Goal: Information Seeking & Learning: Learn about a topic

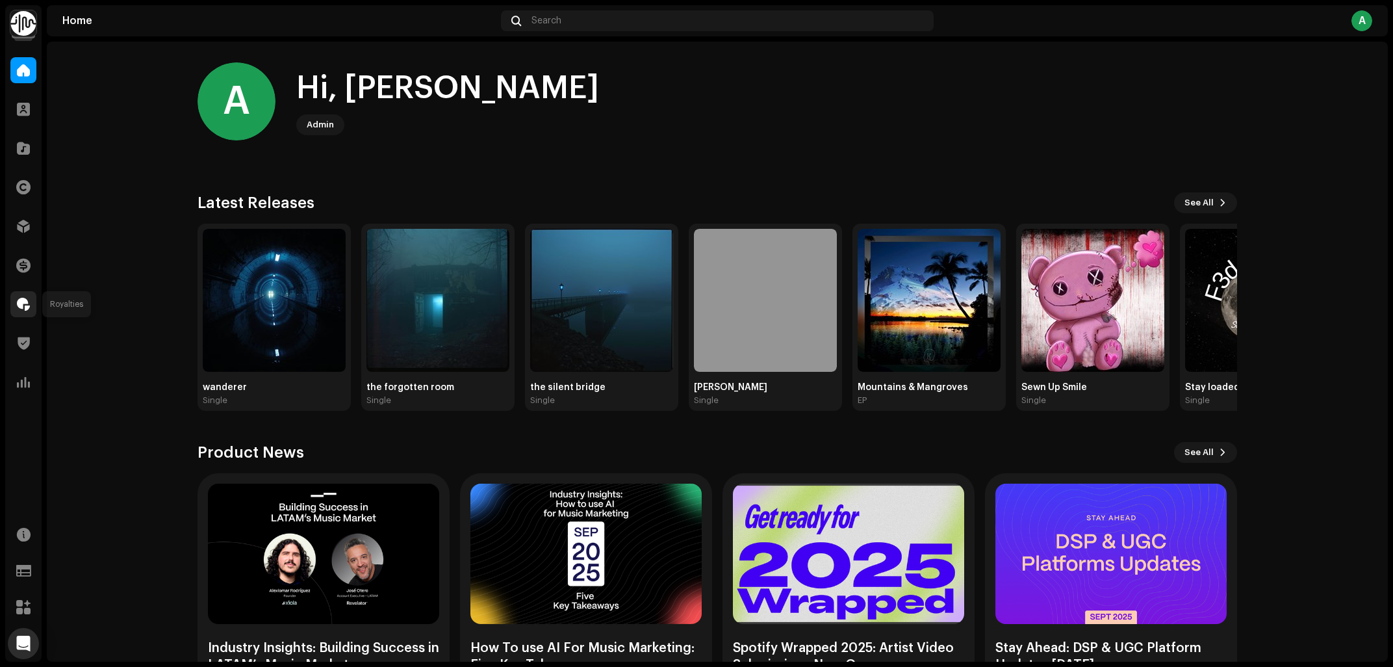
click at [24, 305] on span at bounding box center [23, 304] width 13 height 10
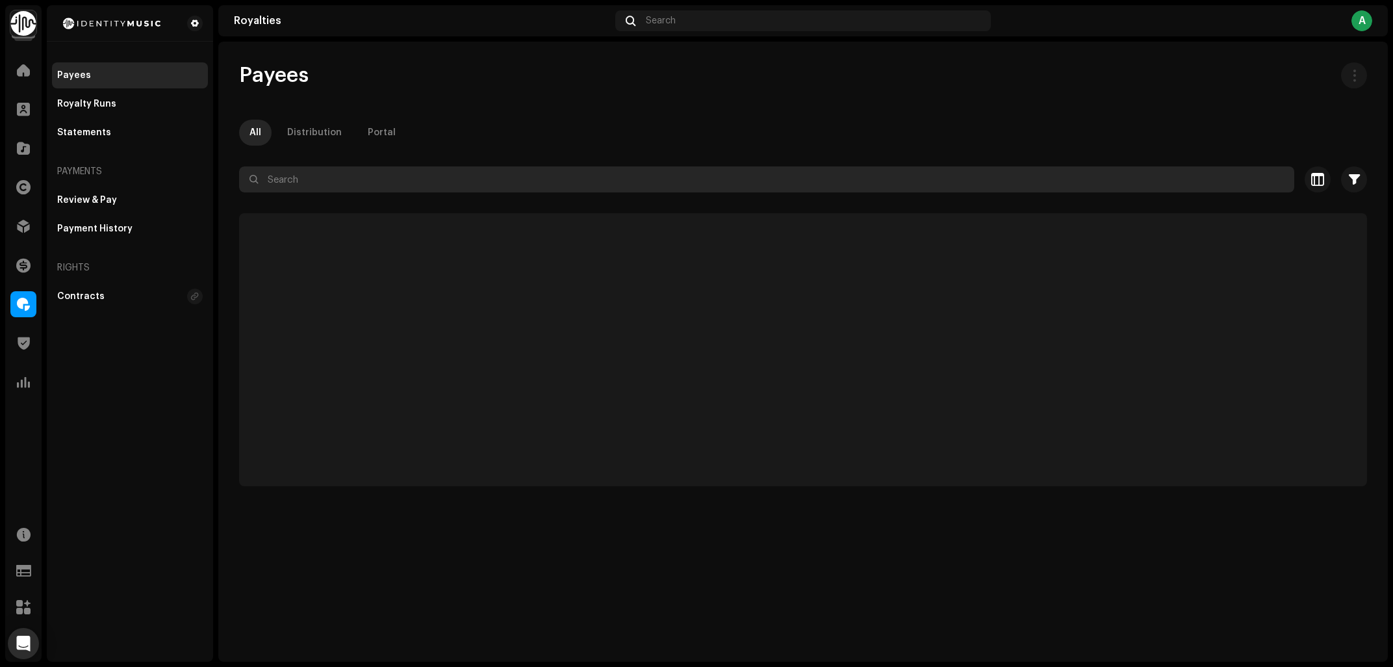
click at [398, 170] on input "text" at bounding box center [766, 179] width 1055 height 26
paste input "[EMAIL_ADDRESS][DOMAIN_NAME]"
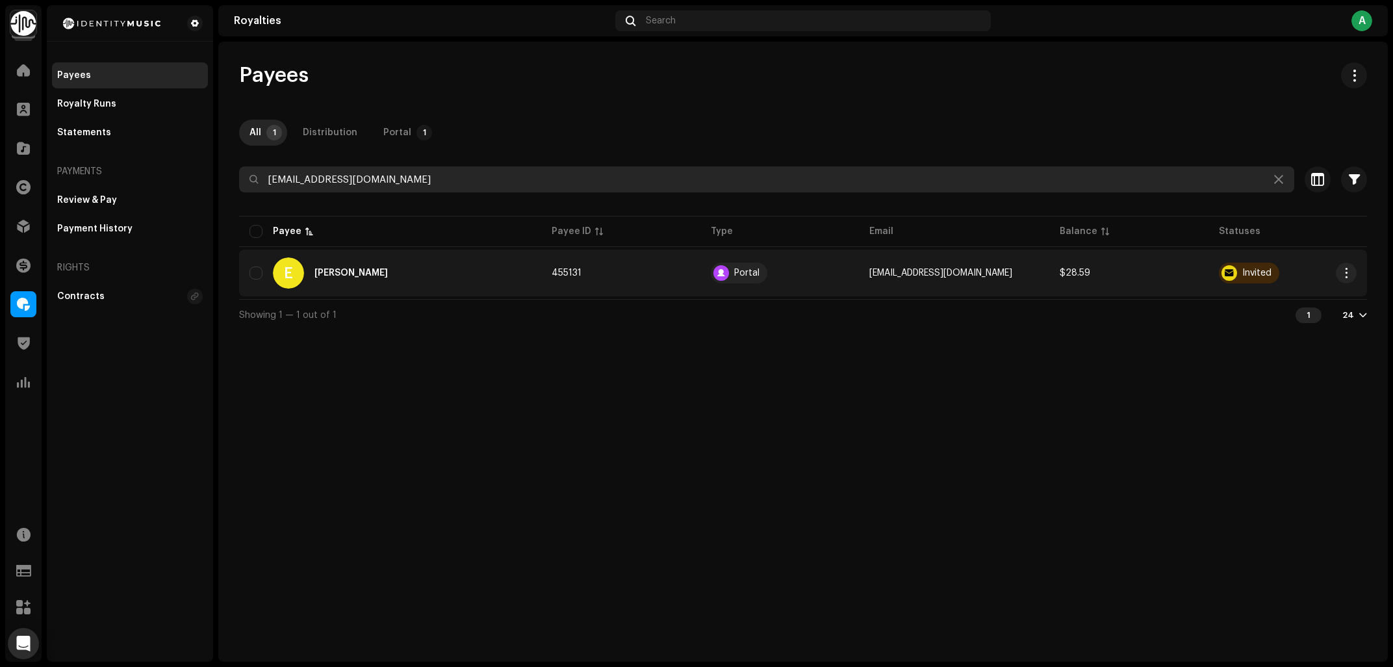
type input "[EMAIL_ADDRESS][DOMAIN_NAME]"
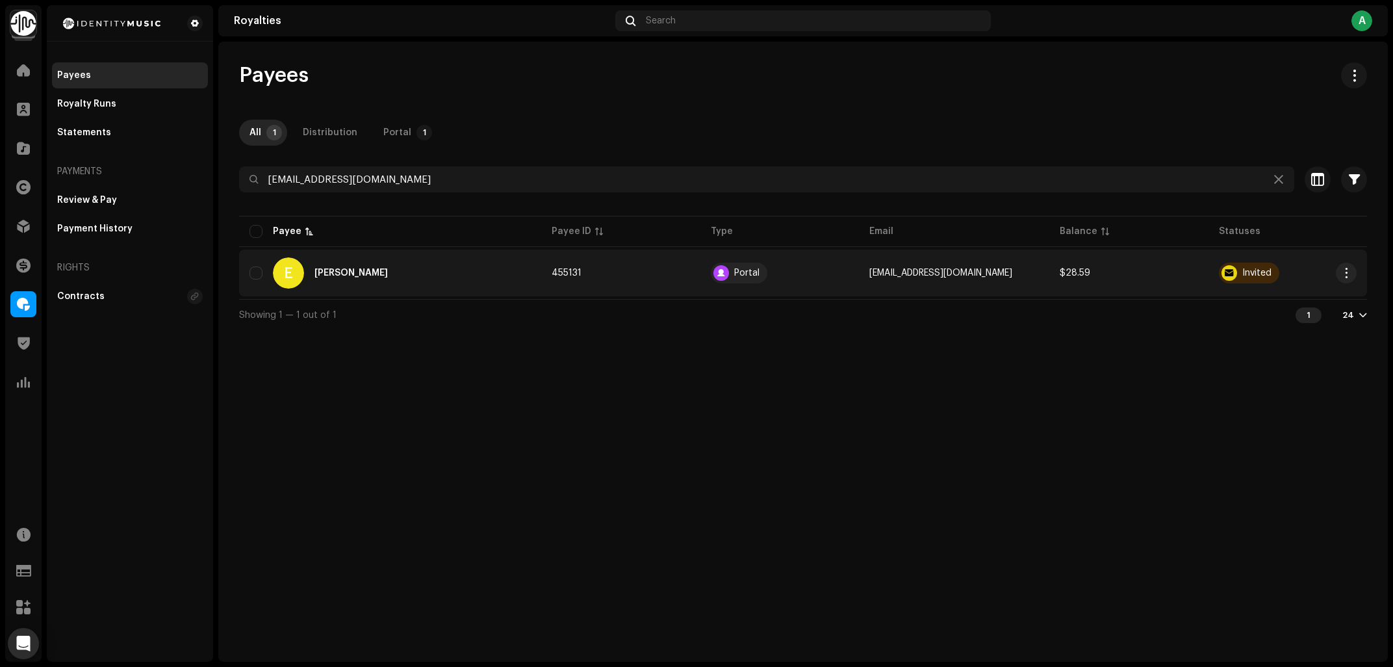
click at [409, 275] on div "E [PERSON_NAME]" at bounding box center [389, 272] width 281 height 31
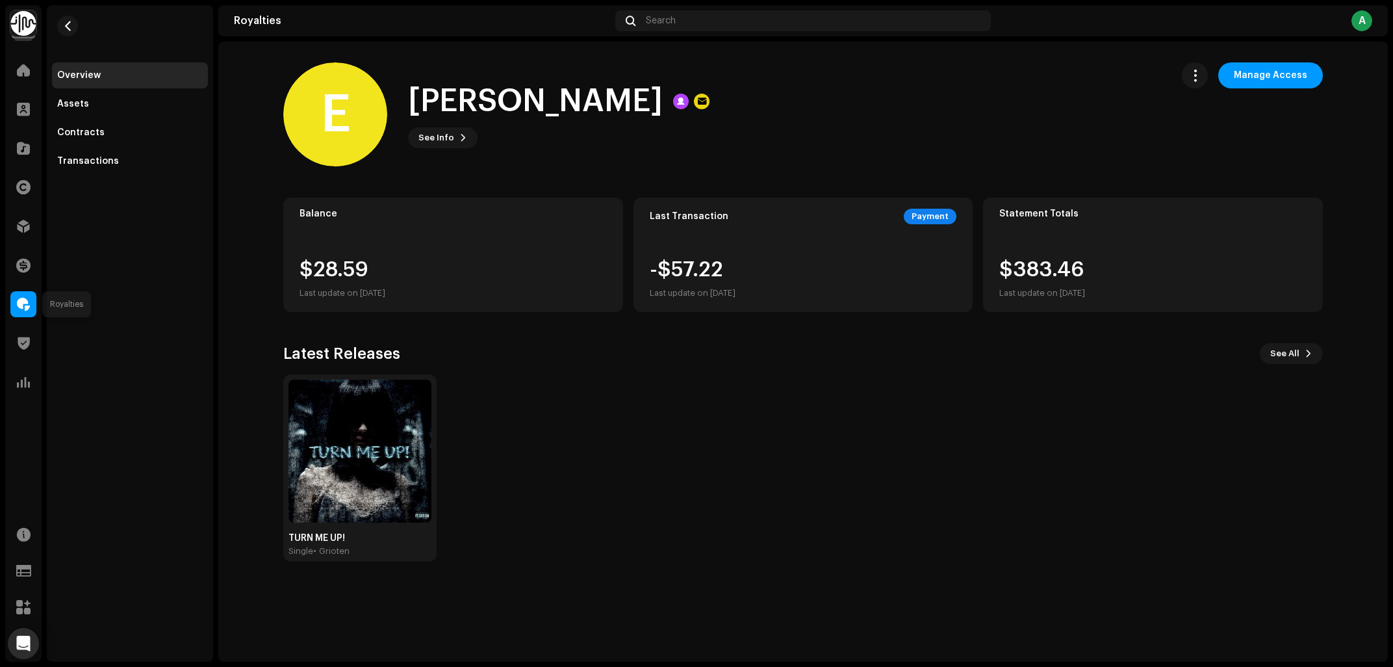
click at [31, 313] on div at bounding box center [23, 304] width 26 height 26
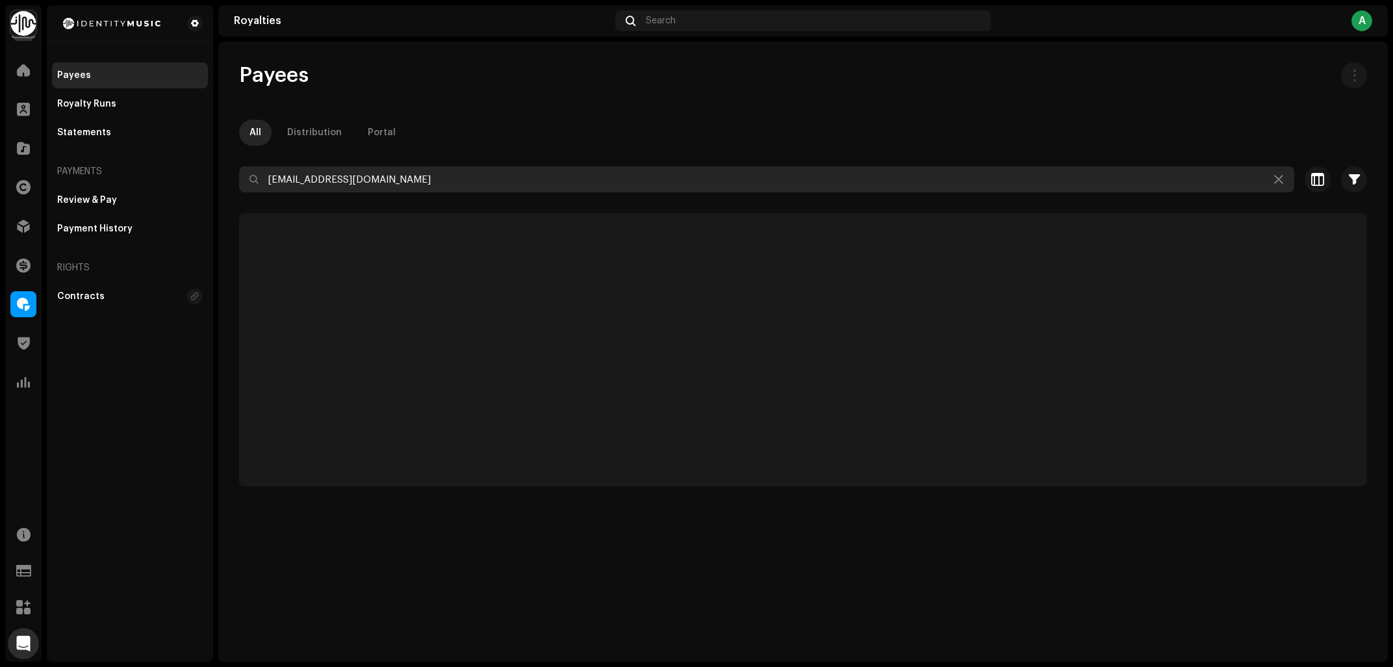
drag, startPoint x: 402, startPoint y: 185, endPoint x: 5, endPoint y: 282, distance: 408.6
click at [239, 192] on input "[EMAIL_ADDRESS][DOMAIN_NAME]" at bounding box center [766, 179] width 1055 height 26
paste input "kingbeamon"
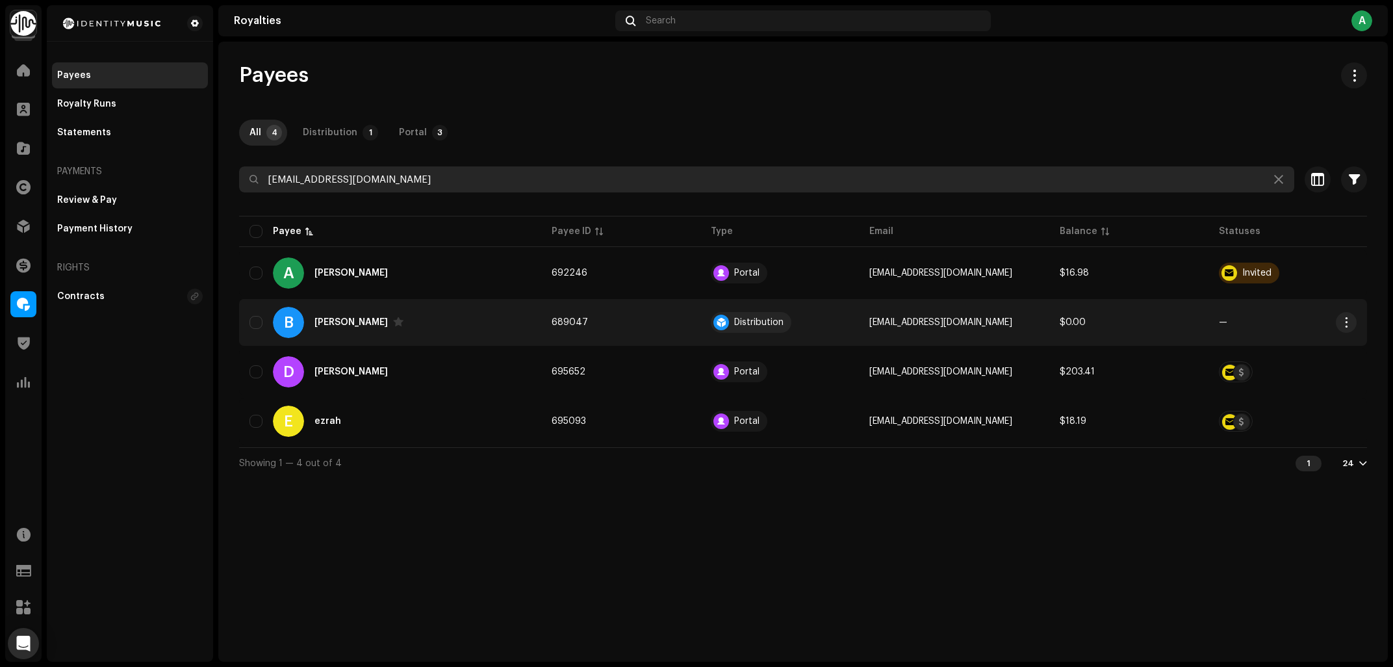
type input "[EMAIL_ADDRESS][DOMAIN_NAME]"
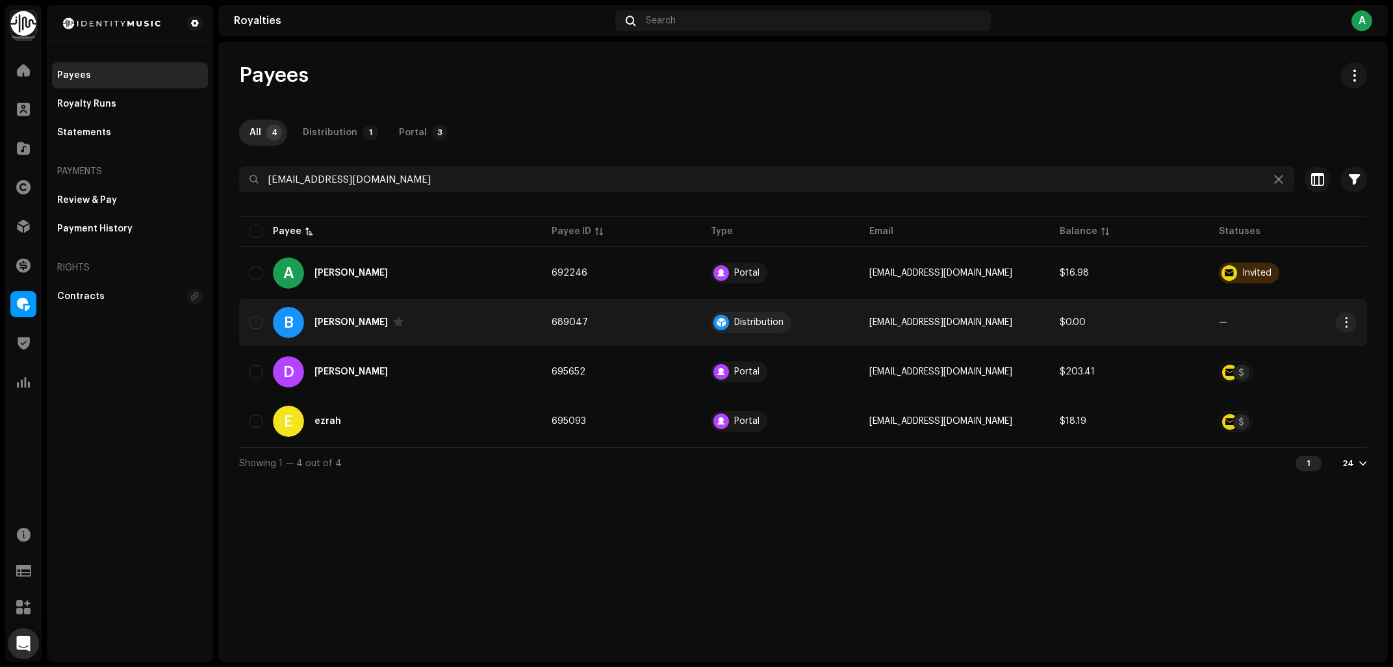
click at [466, 310] on div "B [PERSON_NAME]" at bounding box center [389, 322] width 281 height 31
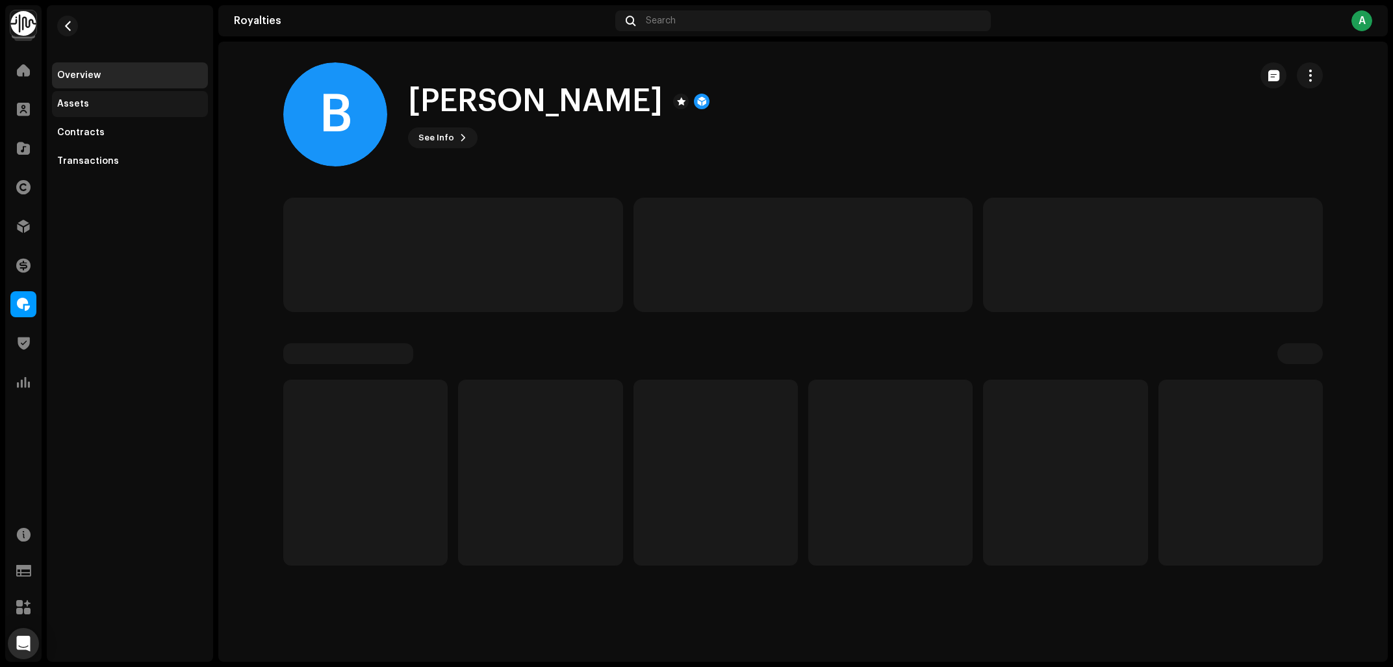
click at [87, 92] on div "Assets" at bounding box center [130, 104] width 156 height 26
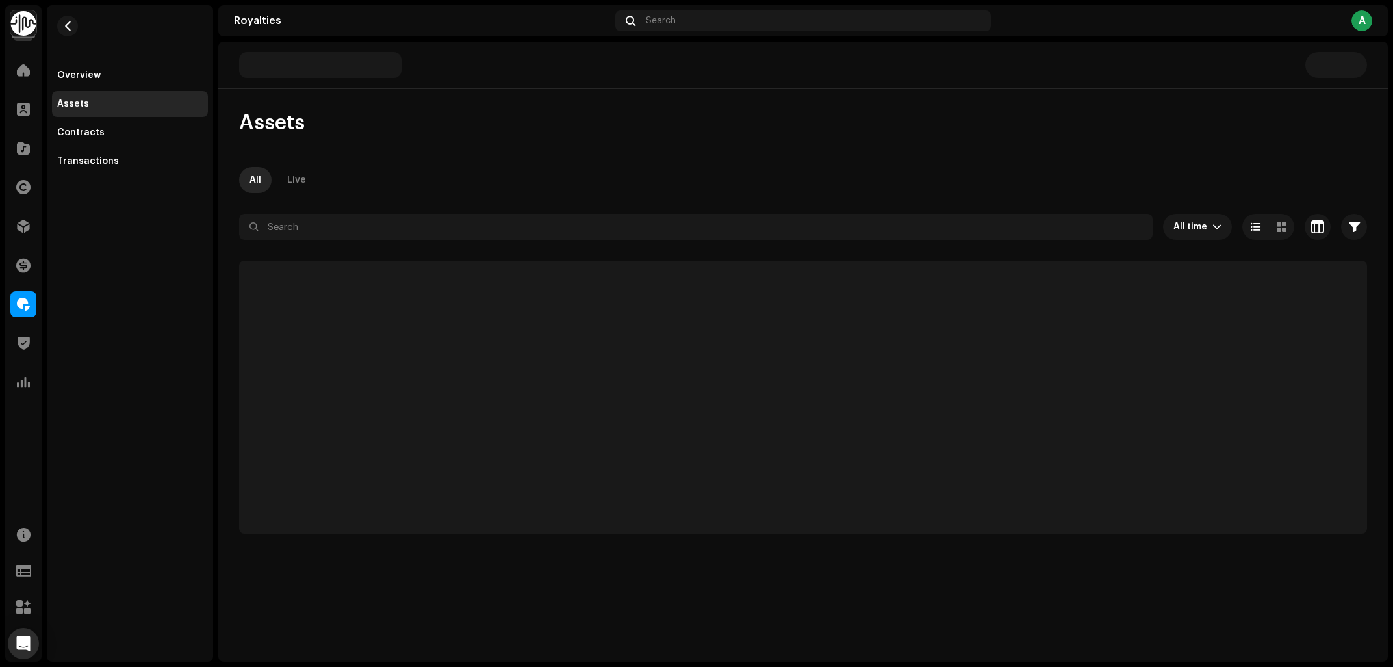
click at [87, 105] on div "Assets" at bounding box center [130, 104] width 146 height 10
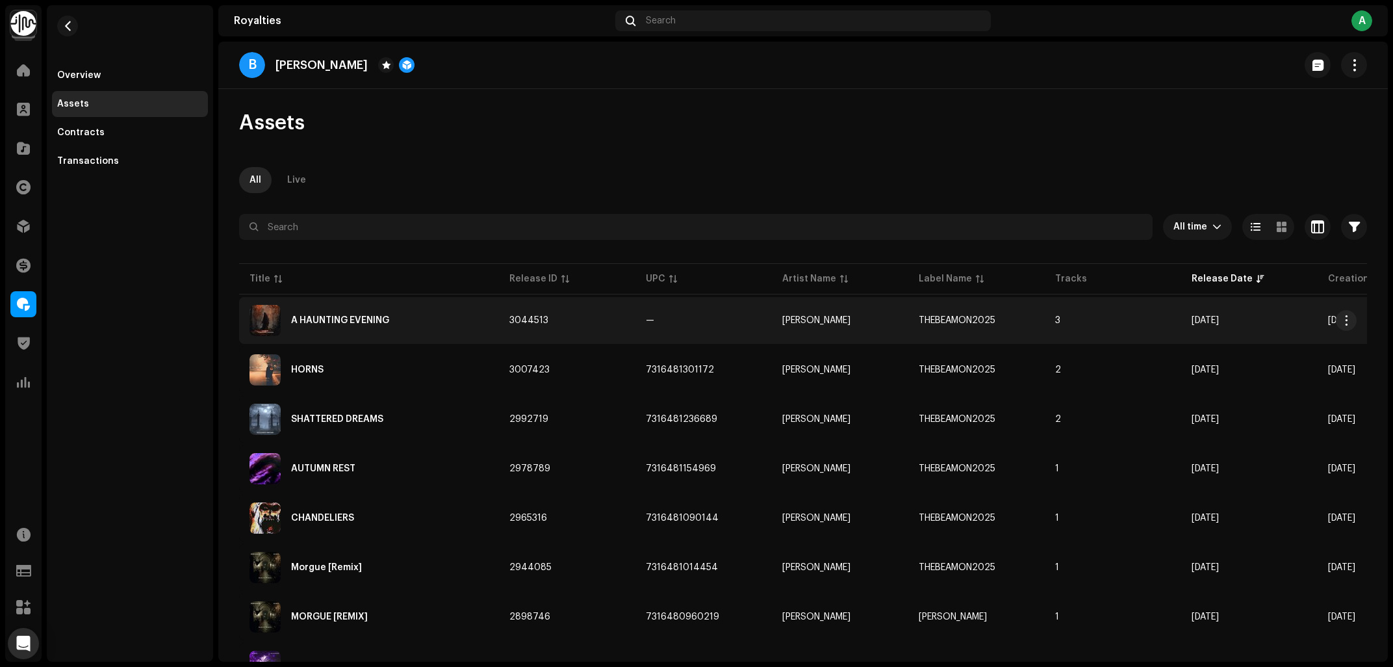
click at [420, 325] on div "A HAUNTING EVENING" at bounding box center [368, 320] width 239 height 31
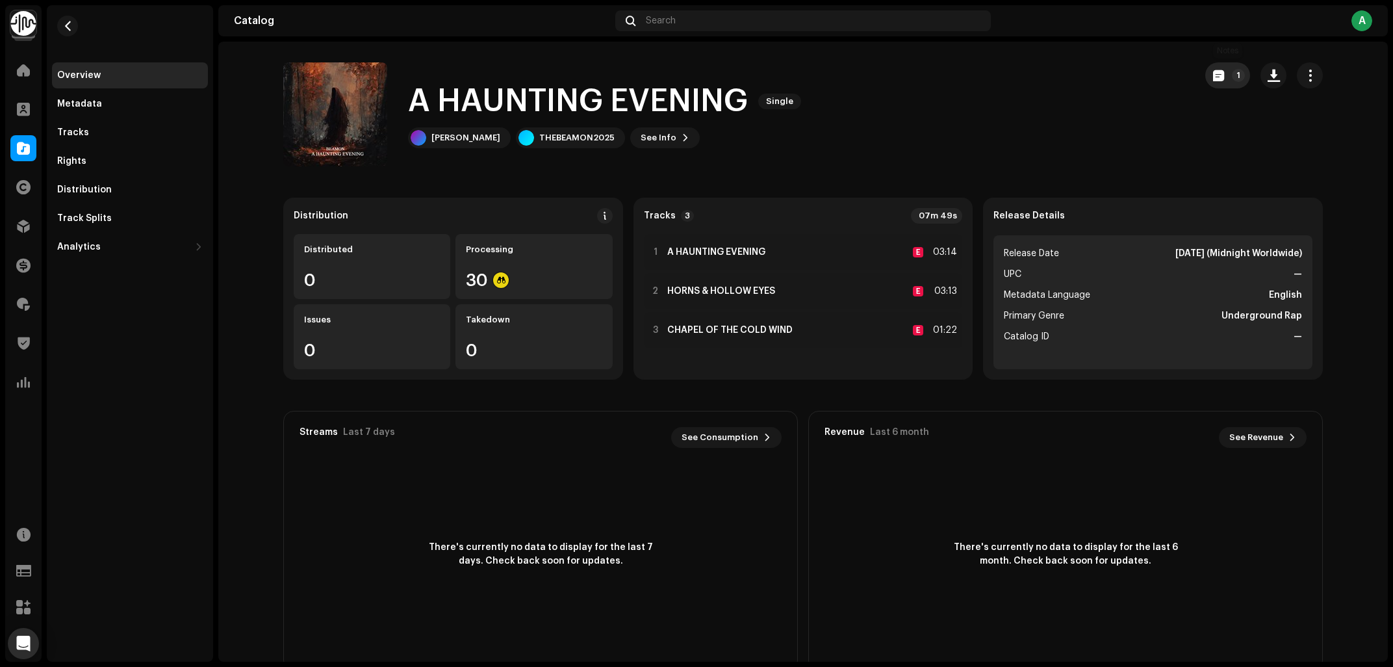
click at [1230, 71] on button "1" at bounding box center [1227, 75] width 45 height 26
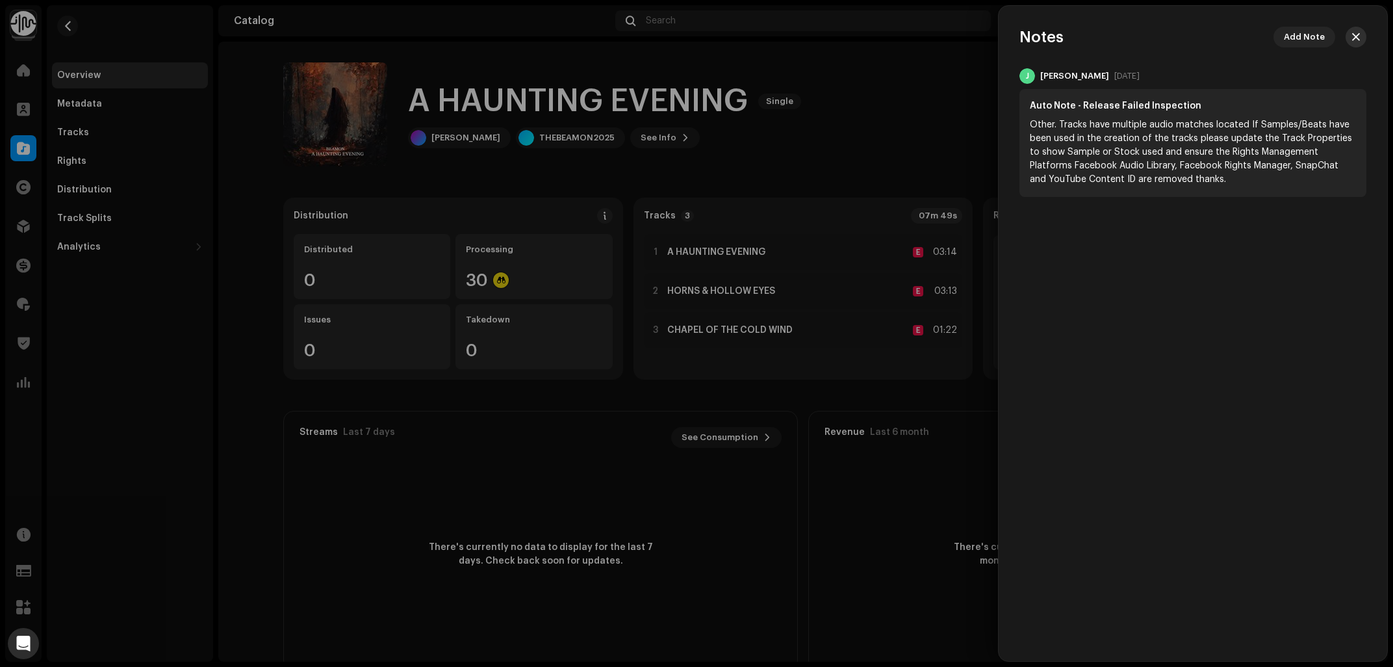
click at [1356, 43] on button "button" at bounding box center [1356, 37] width 21 height 21
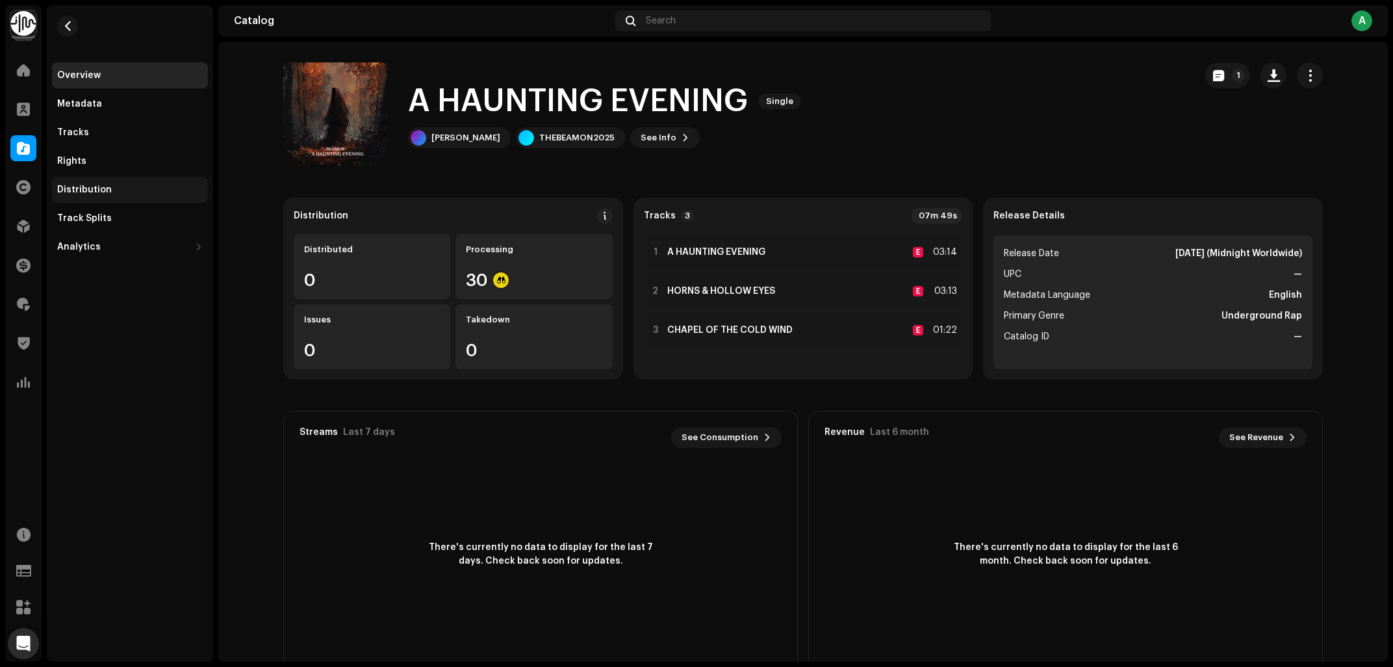
click at [128, 191] on div "Distribution" at bounding box center [130, 190] width 146 height 10
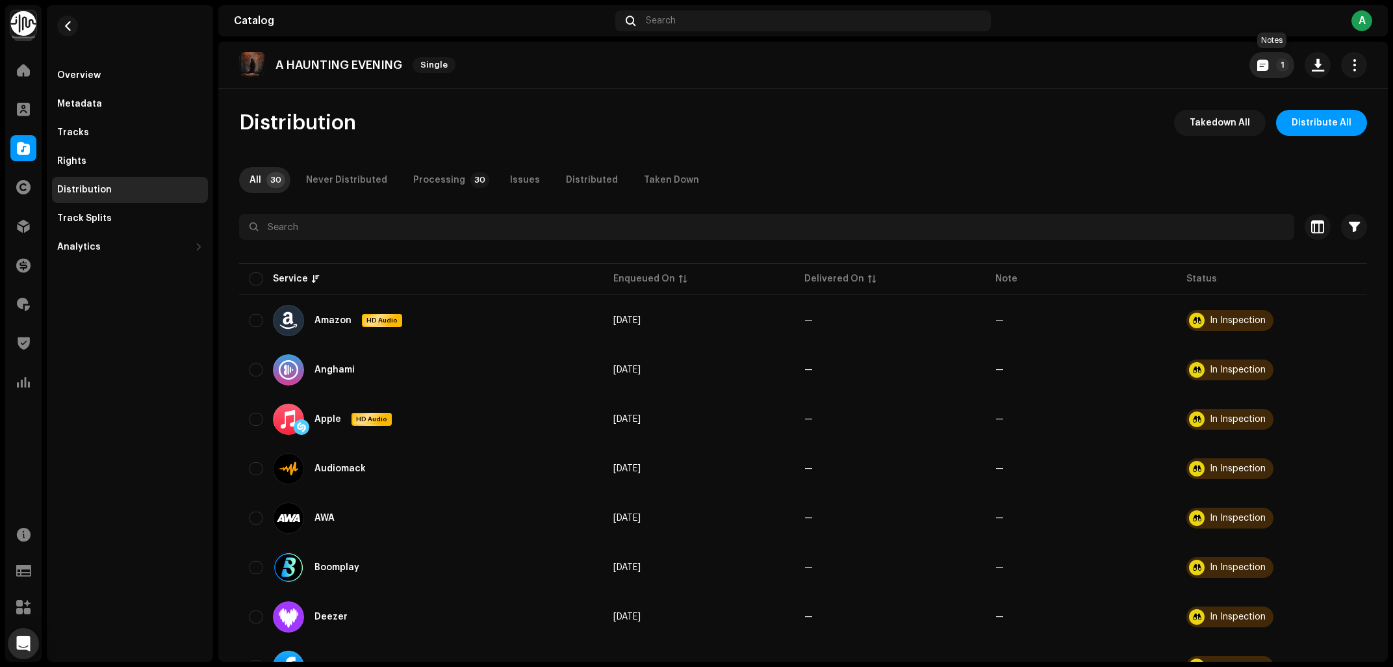
click at [1269, 62] on button "1" at bounding box center [1271, 65] width 45 height 26
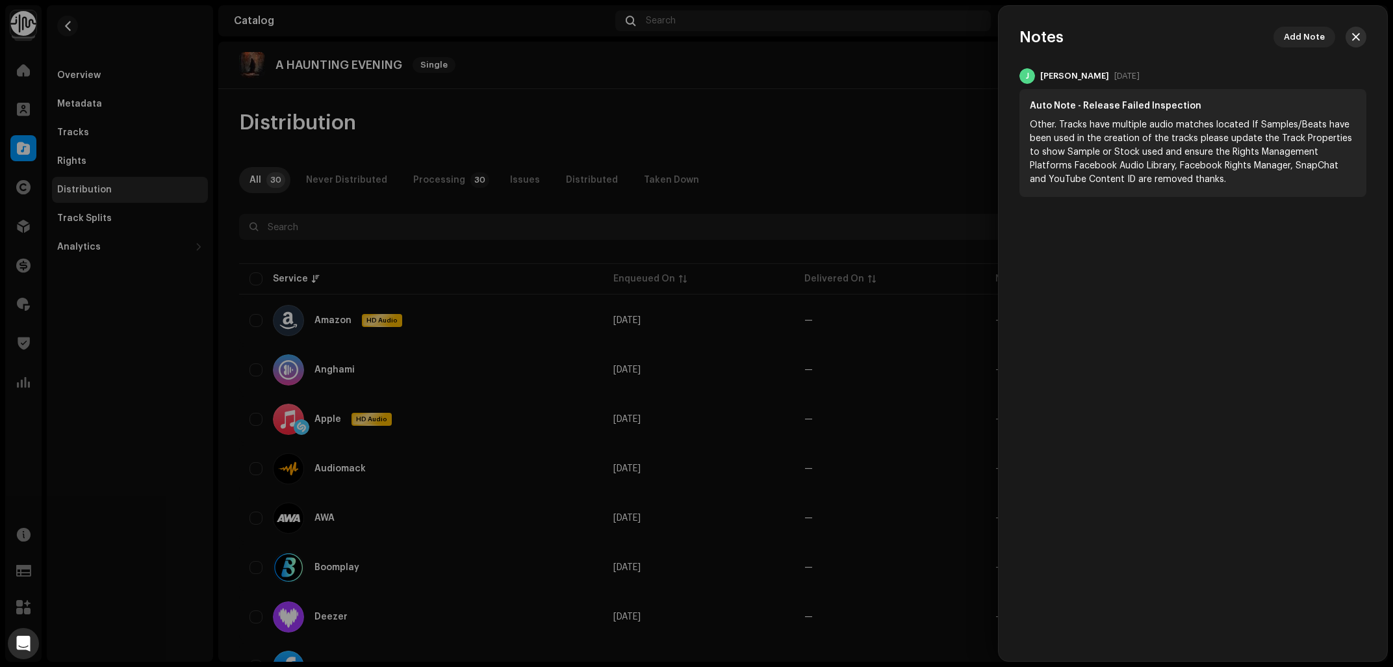
click at [1360, 37] on button "button" at bounding box center [1356, 37] width 21 height 21
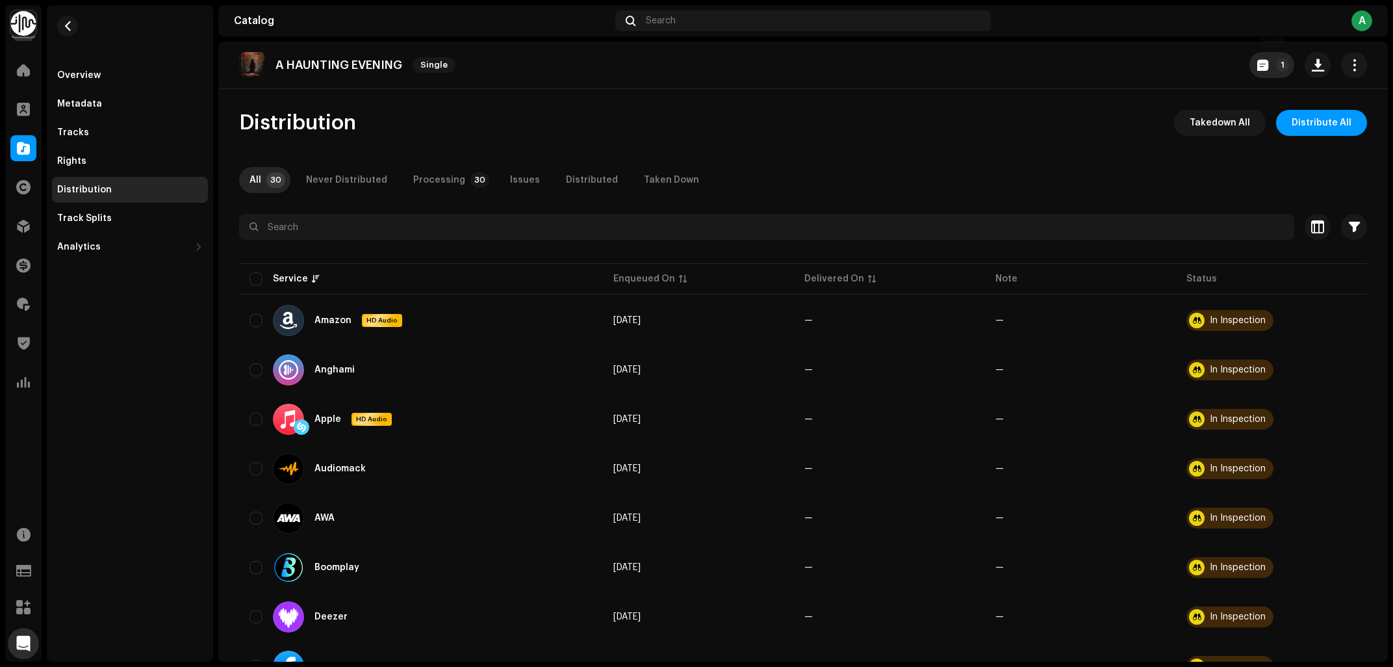
click at [1260, 64] on span "button" at bounding box center [1262, 65] width 11 height 10
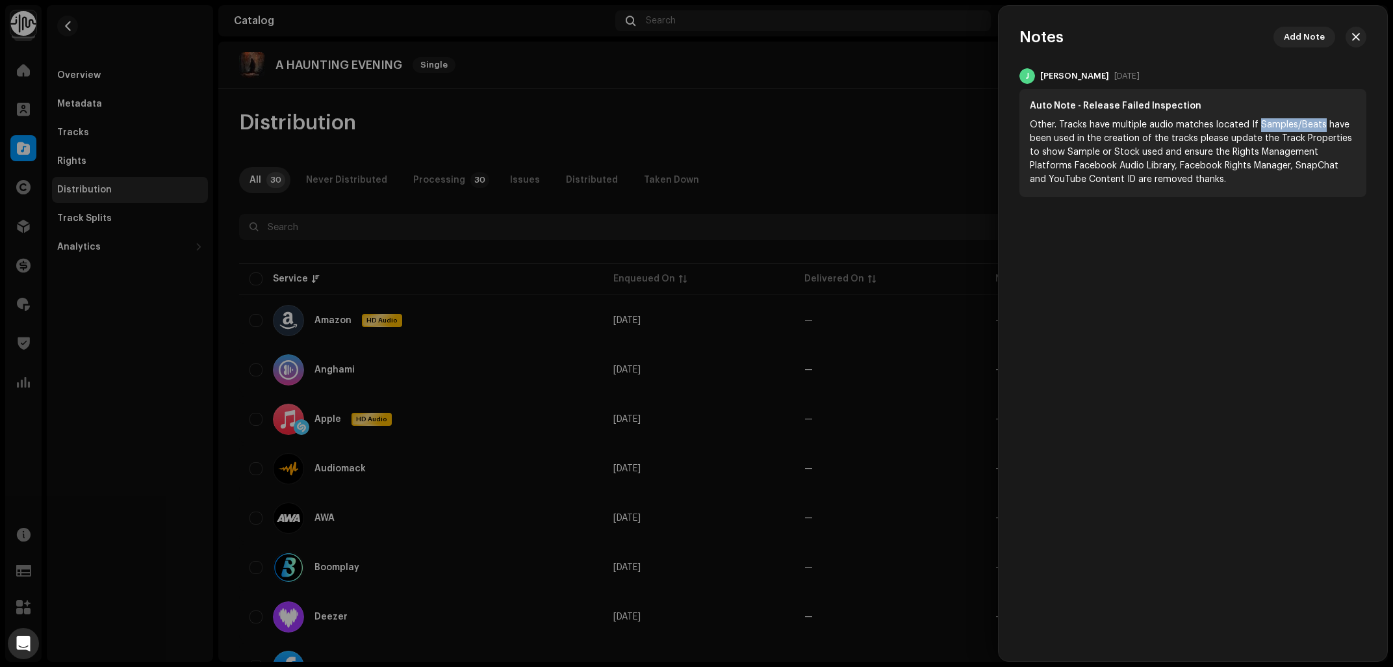
drag, startPoint x: 1267, startPoint y: 124, endPoint x: 1318, endPoint y: 121, distance: 50.8
click at [1318, 121] on div "Other. Tracks have multiple audio matches located If Samples/Beats have been us…" at bounding box center [1193, 152] width 326 height 68
copy div "Samples/Beats"
click at [663, 111] on div at bounding box center [696, 333] width 1393 height 667
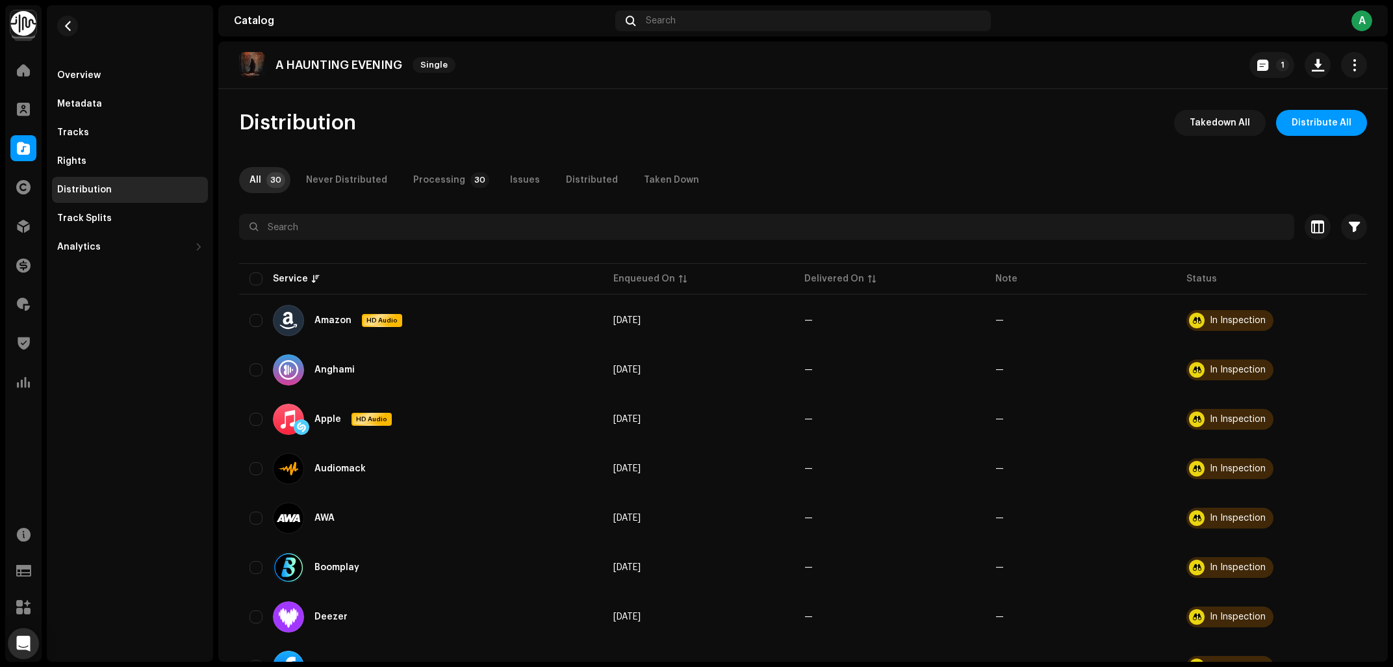
click at [941, 108] on div "A HAUNTING EVENING Single 1 Distribution Takedown All Distribute All All 30 Nev…" at bounding box center [802, 352] width 1169 height 620
click at [84, 70] on div "Overview" at bounding box center [130, 75] width 156 height 26
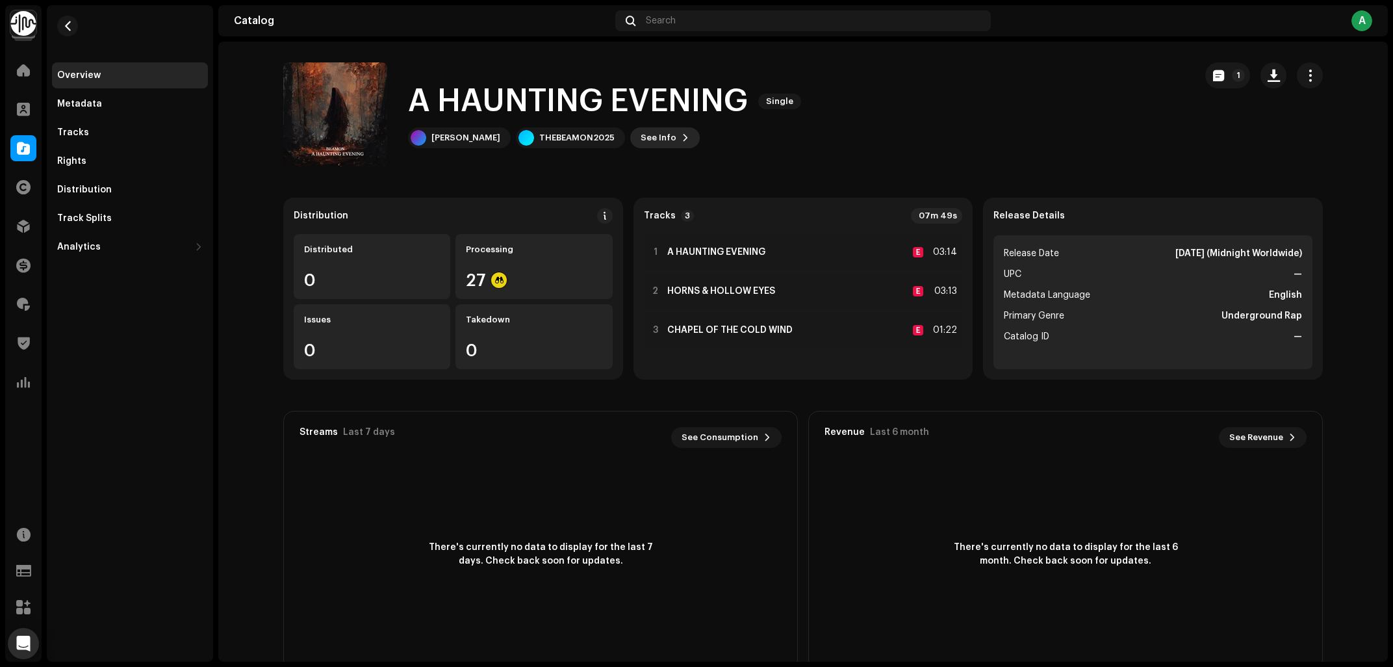
click at [641, 141] on span "See Info" at bounding box center [659, 138] width 36 height 26
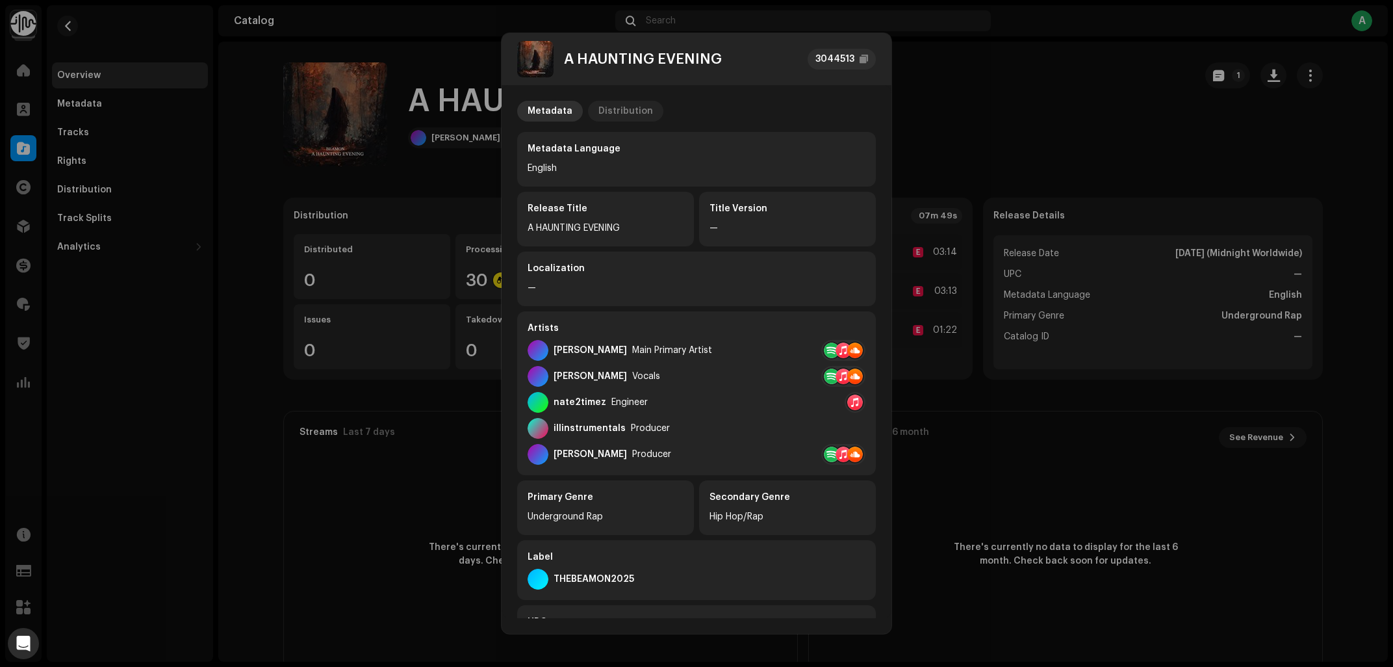
click at [615, 114] on div "Distribution" at bounding box center [625, 111] width 55 height 21
